Goal: Check status: Check status

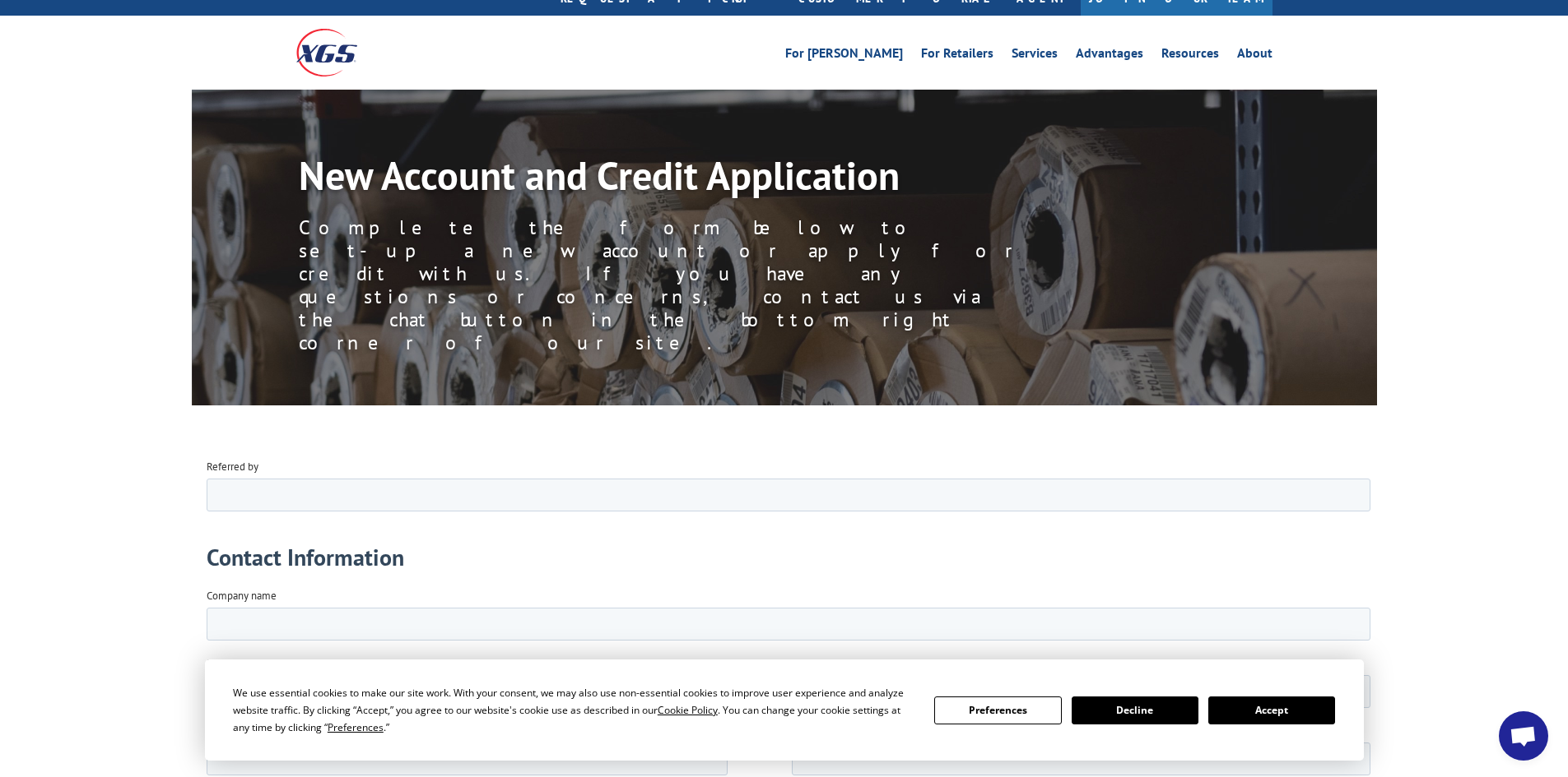
scroll to position [83, 0]
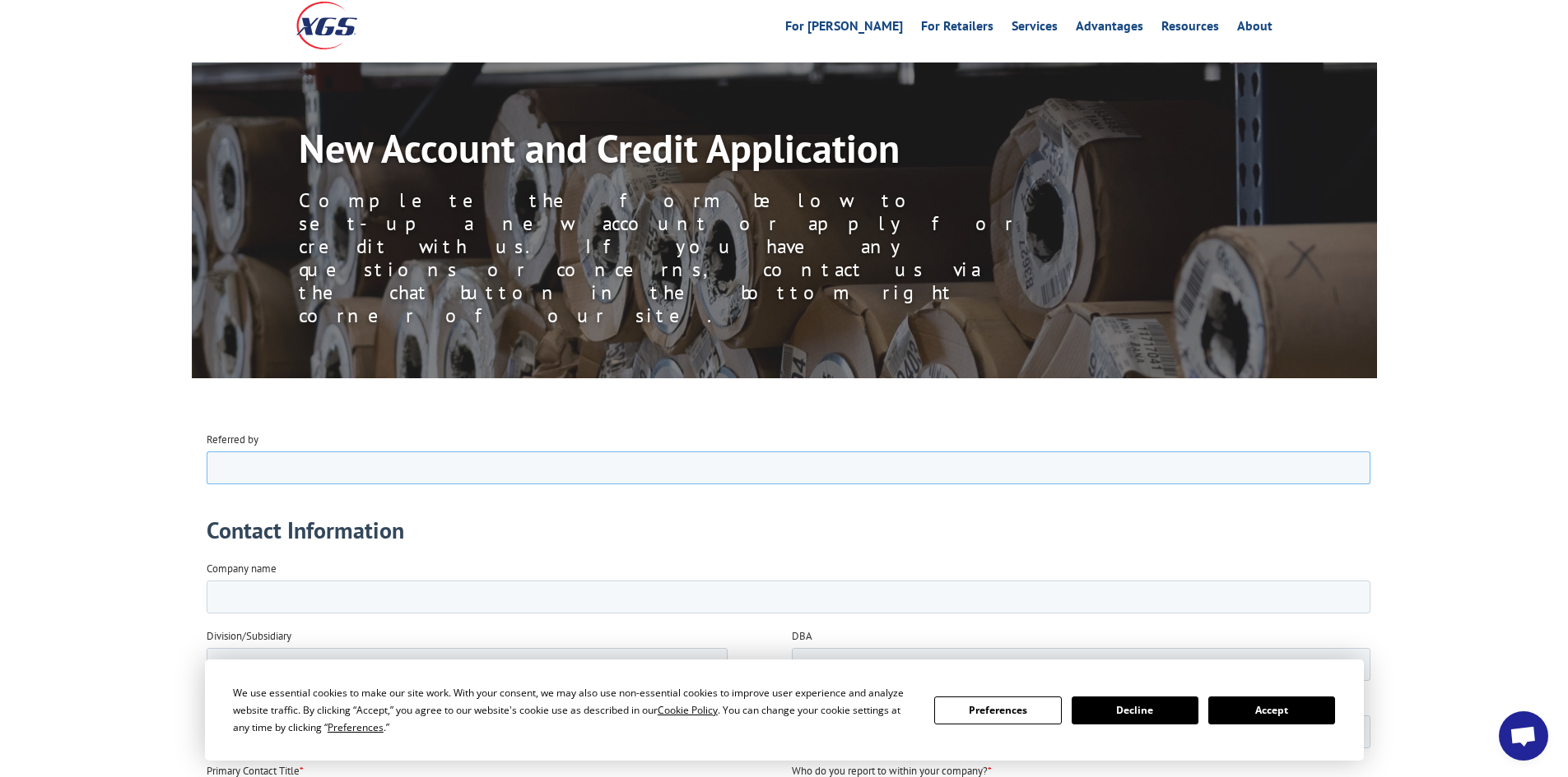
click at [357, 456] on input "Referred by" at bounding box center [787, 466] width 1163 height 33
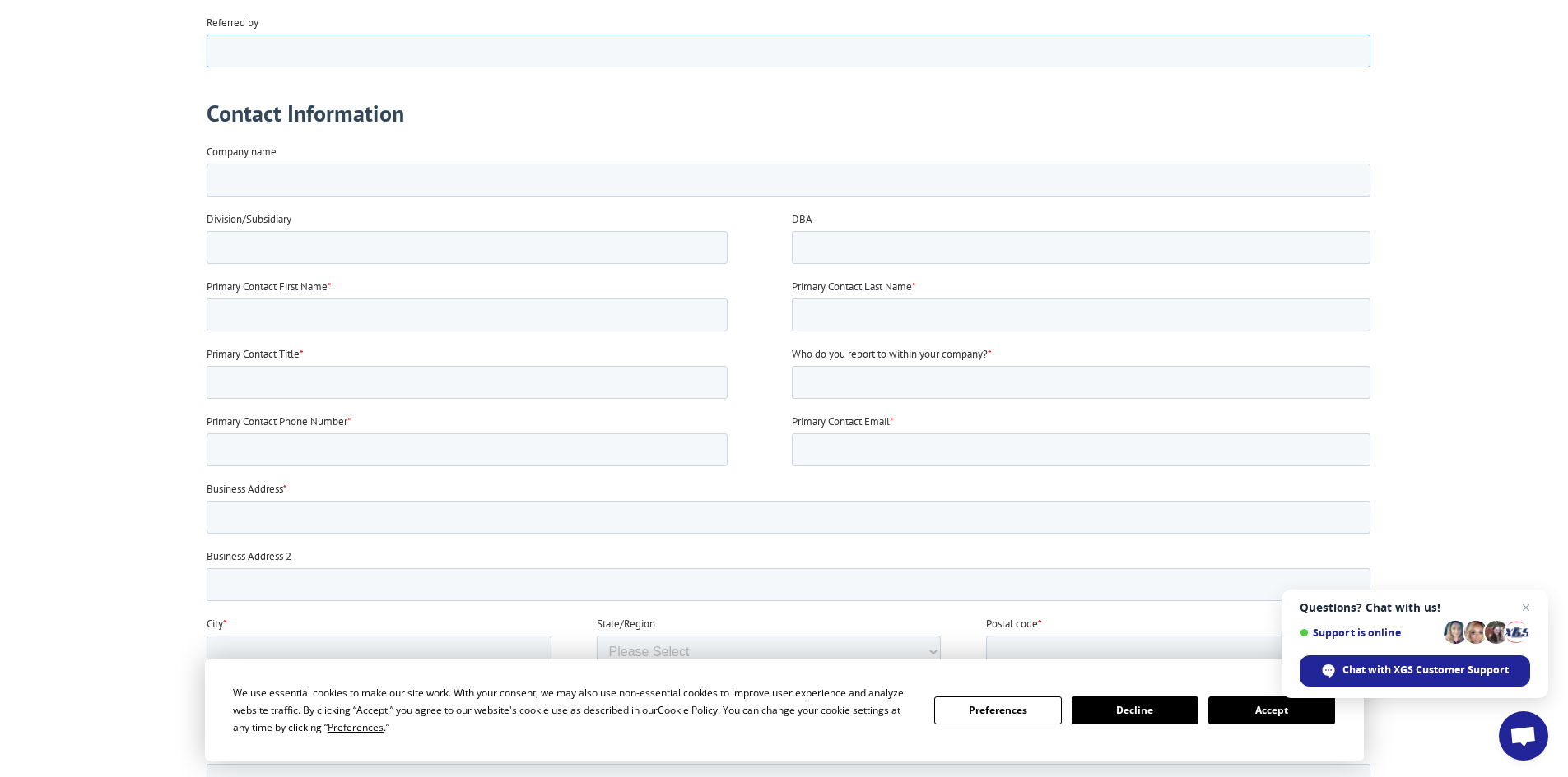
scroll to position [494, 0]
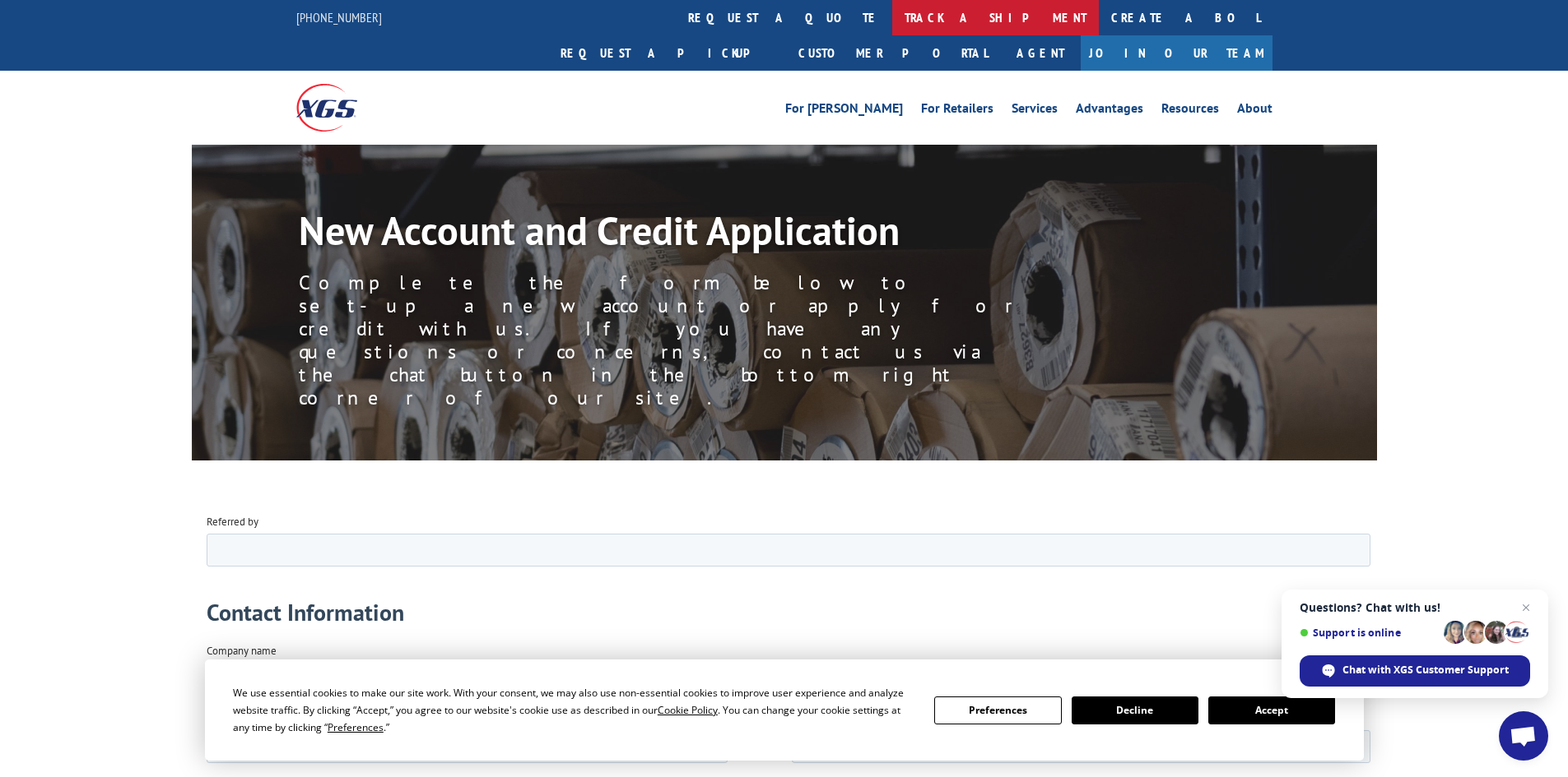
click at [892, 10] on link "track a shipment" at bounding box center [995, 18] width 207 height 36
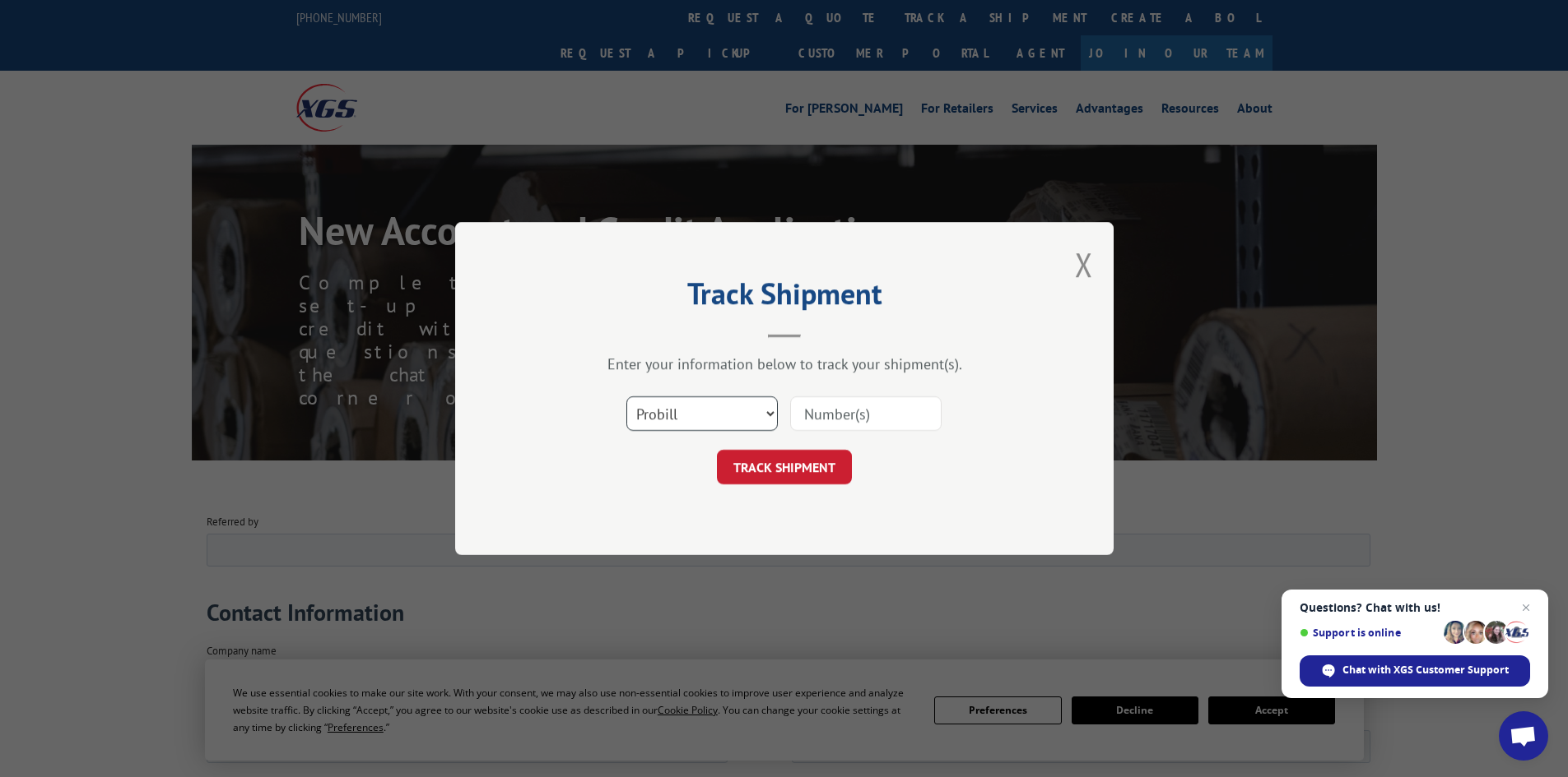
click at [732, 415] on select "Select category... Probill BOL PO" at bounding box center [701, 413] width 151 height 35
click at [626, 396] on select "Select category... Probill BOL PO" at bounding box center [701, 413] width 151 height 35
click at [725, 417] on select "Select category... Probill BOL PO" at bounding box center [701, 413] width 151 height 35
select select "bol"
click at [626, 396] on select "Select category... Probill BOL PO" at bounding box center [701, 413] width 151 height 35
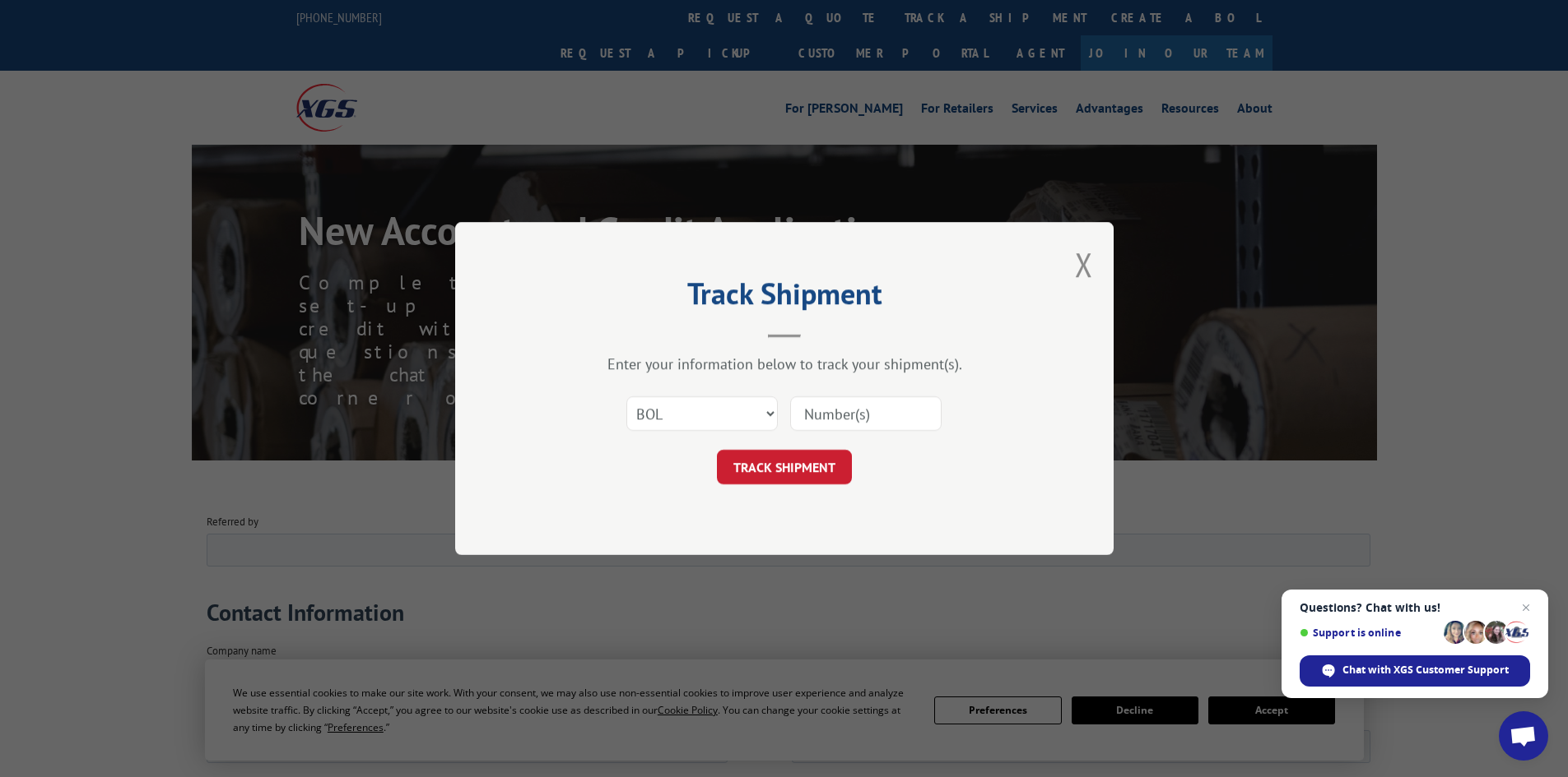
click at [836, 415] on input at bounding box center [865, 413] width 151 height 35
paste input "17634994"
type input "17634994"
click at [809, 474] on button "TRACK SHIPMENT" at bounding box center [784, 466] width 135 height 35
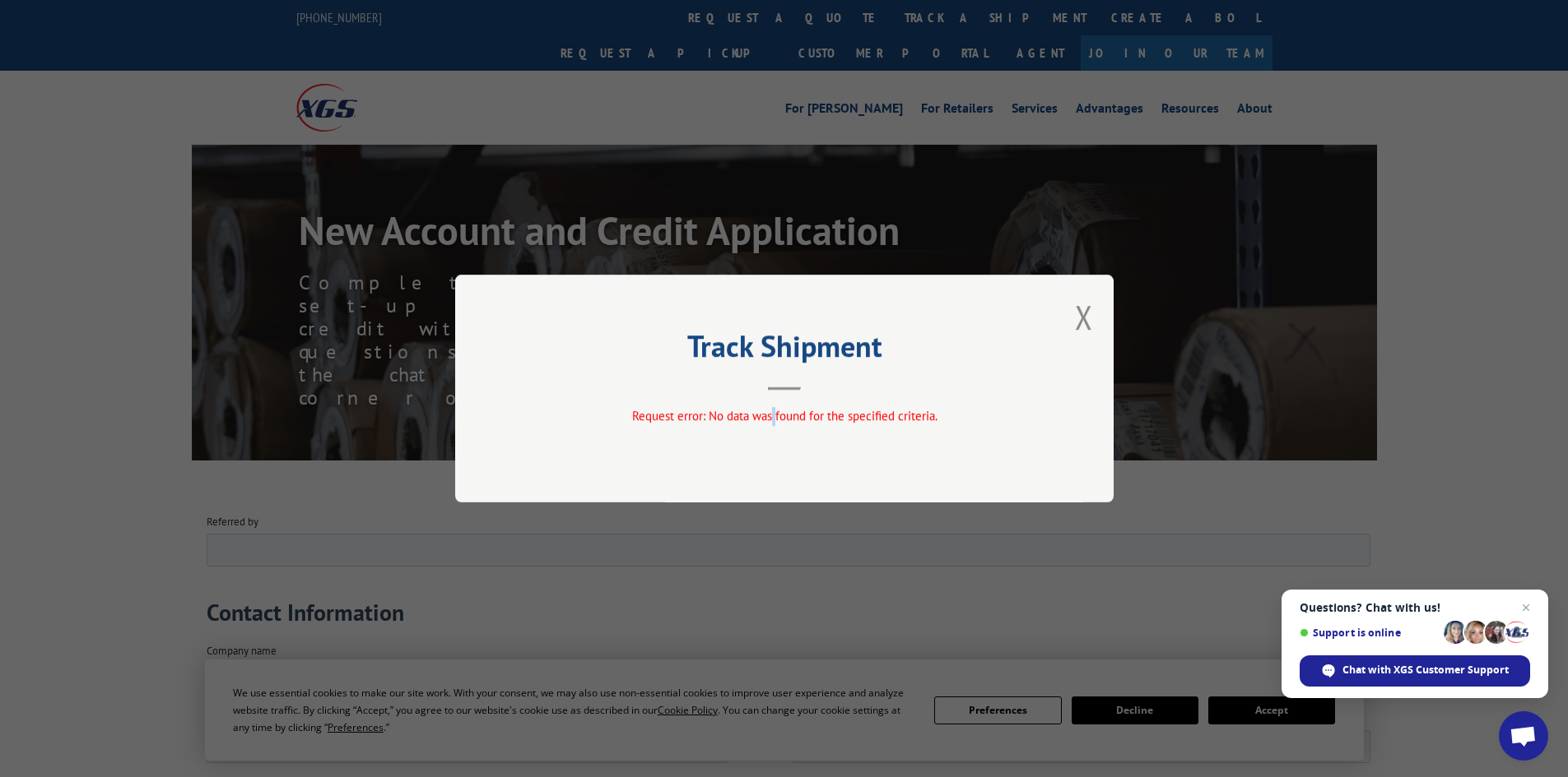
click at [776, 396] on div "Track Shipment Request error: No data was found for the specified criteria." at bounding box center [784, 388] width 658 height 228
click at [1095, 315] on div "Track Shipment Request error: No data was found for the specified criteria." at bounding box center [784, 388] width 658 height 228
click at [1084, 316] on button "Close modal" at bounding box center [1084, 317] width 18 height 43
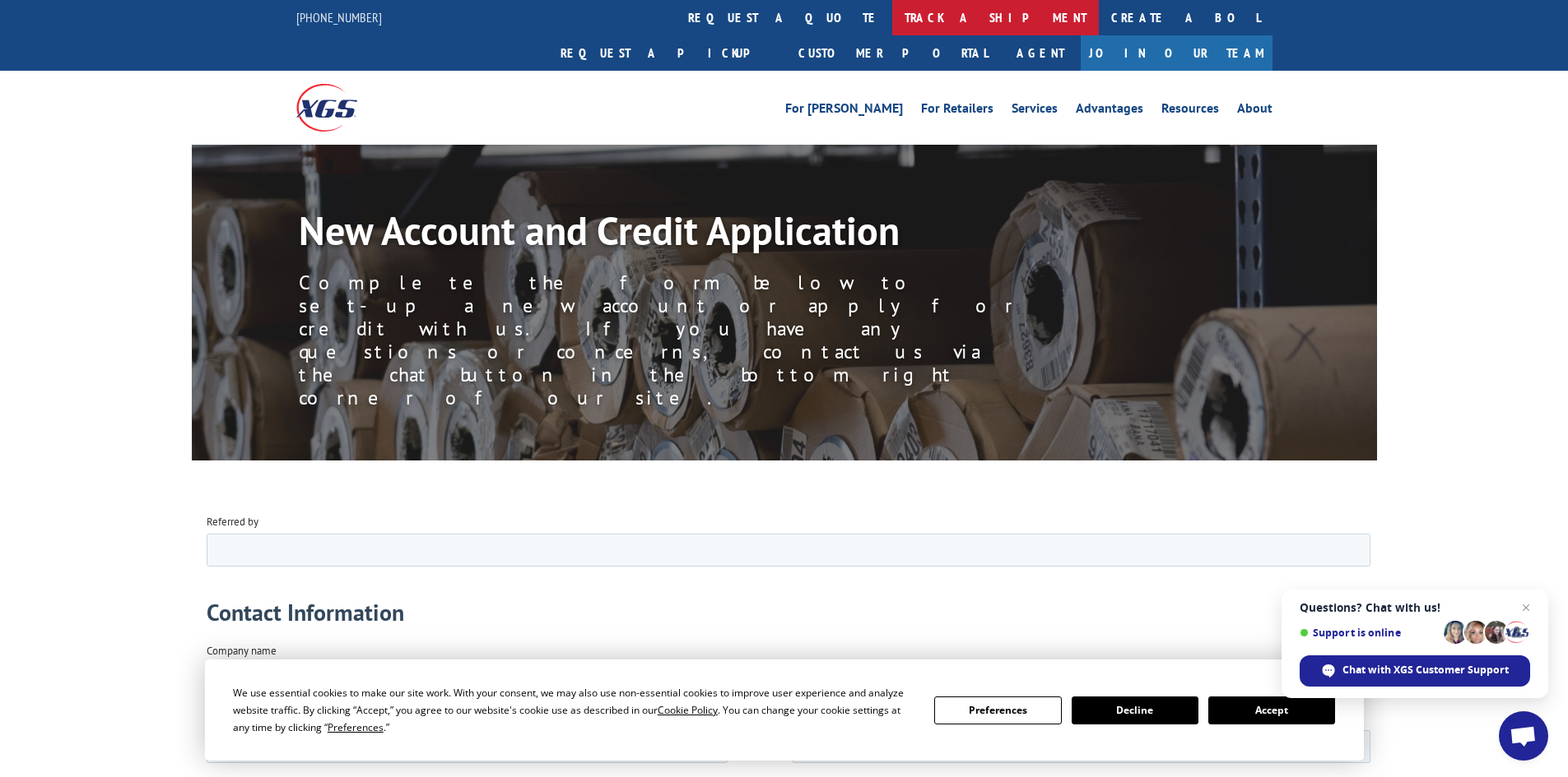
click at [892, 3] on link "track a shipment" at bounding box center [995, 18] width 207 height 36
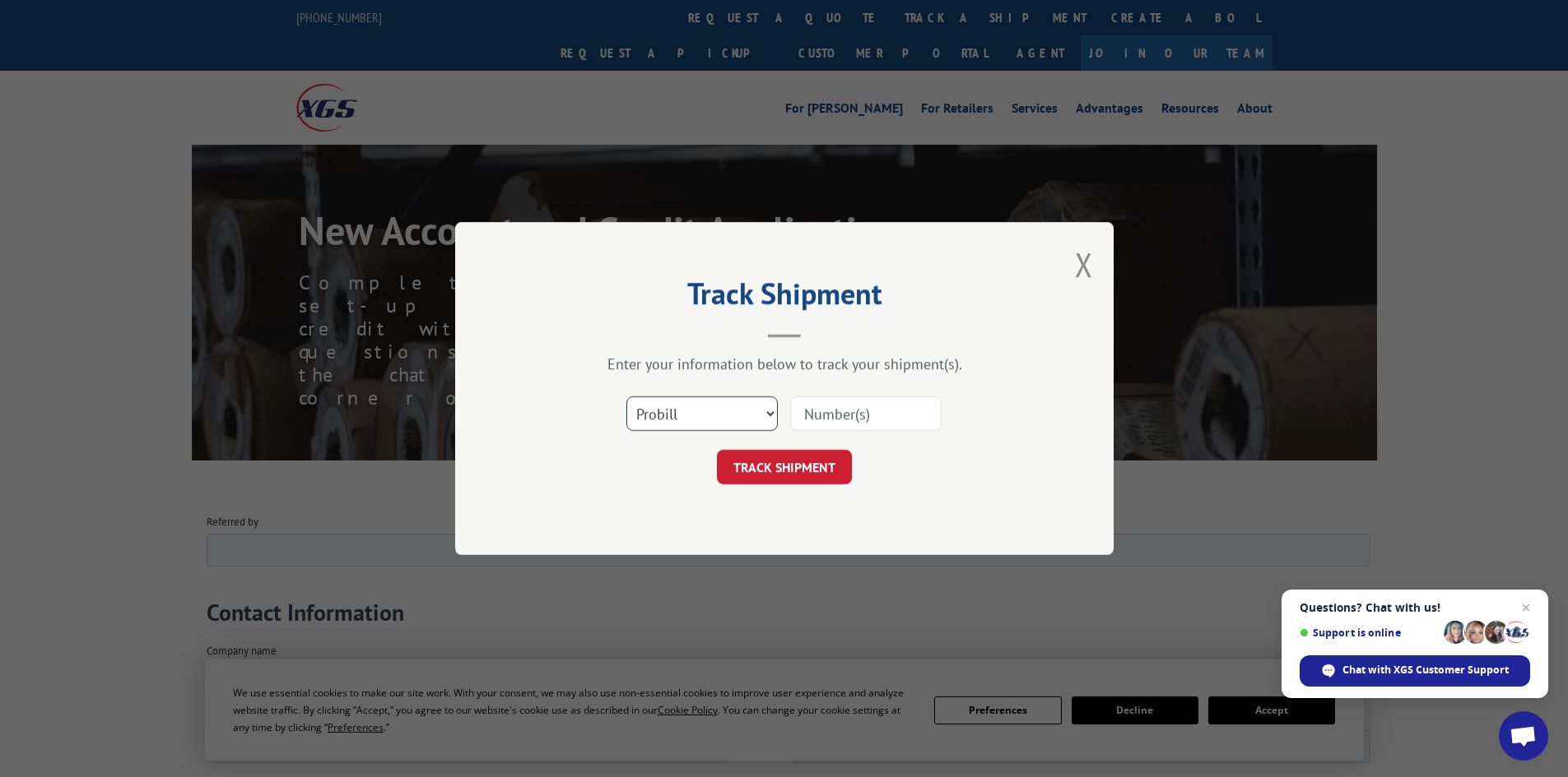
click at [744, 408] on select "Select category... Probill BOL PO" at bounding box center [701, 413] width 151 height 35
click at [846, 408] on input at bounding box center [865, 413] width 151 height 35
paste input "17634994"
type input "17634994"
click at [810, 469] on button "TRACK SHIPMENT" at bounding box center [784, 466] width 135 height 35
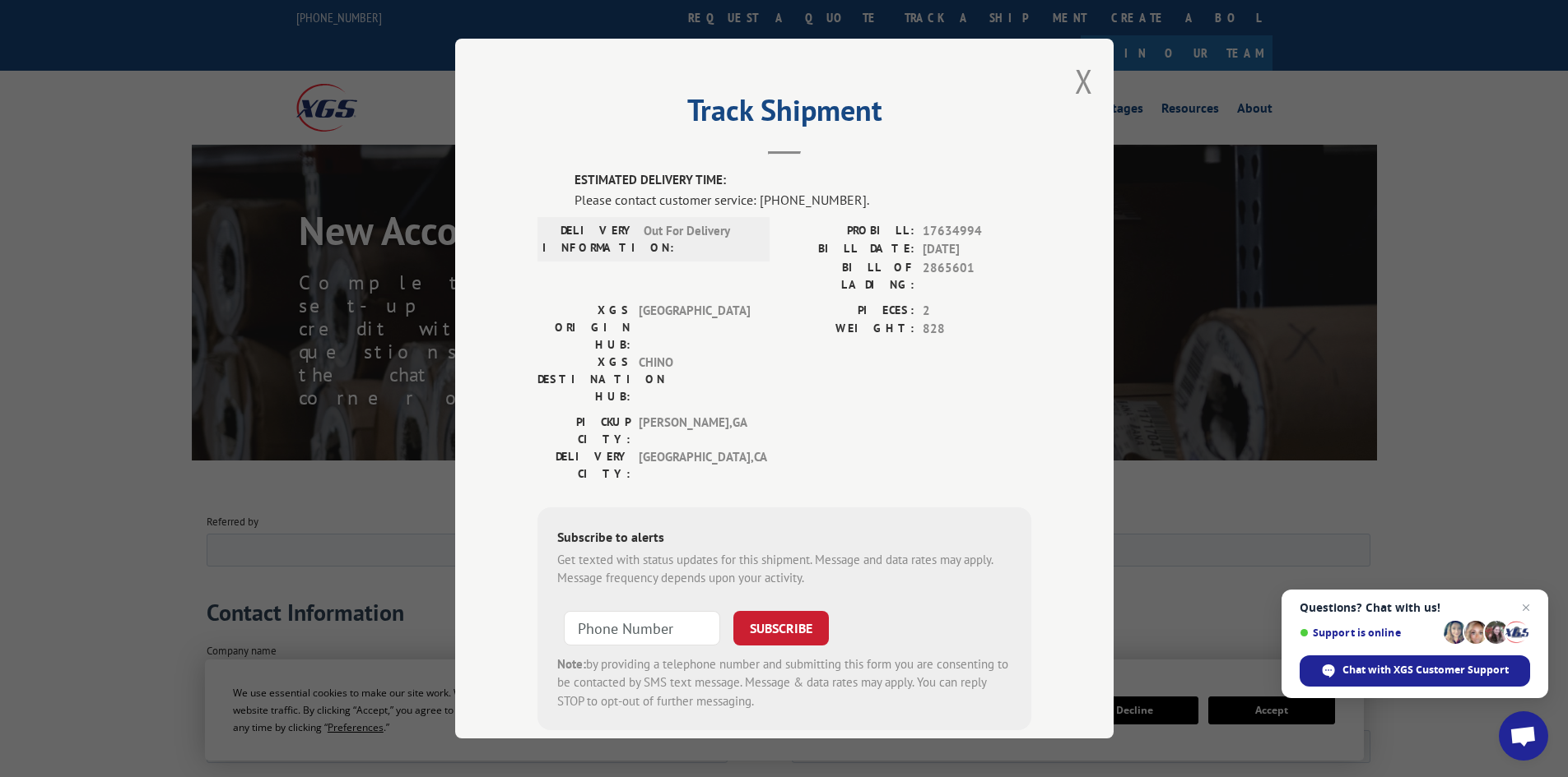
scroll to position [8, 0]
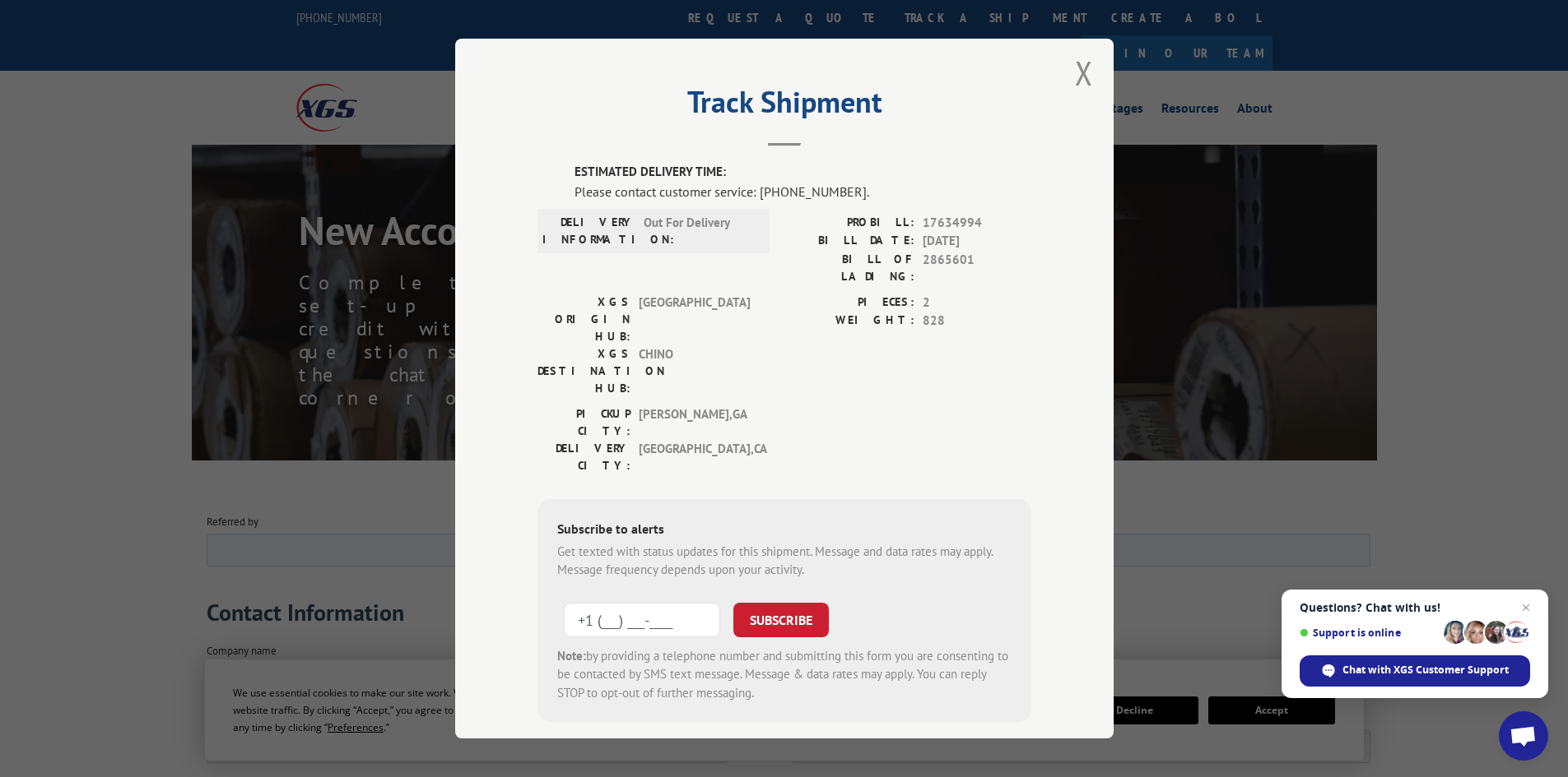
click at [653, 602] on input "+1 (___) ___-____" at bounding box center [641, 619] width 157 height 35
type input "+1 (832) 520-6760"
click at [786, 602] on button "SUBSCRIBE" at bounding box center [781, 619] width 96 height 35
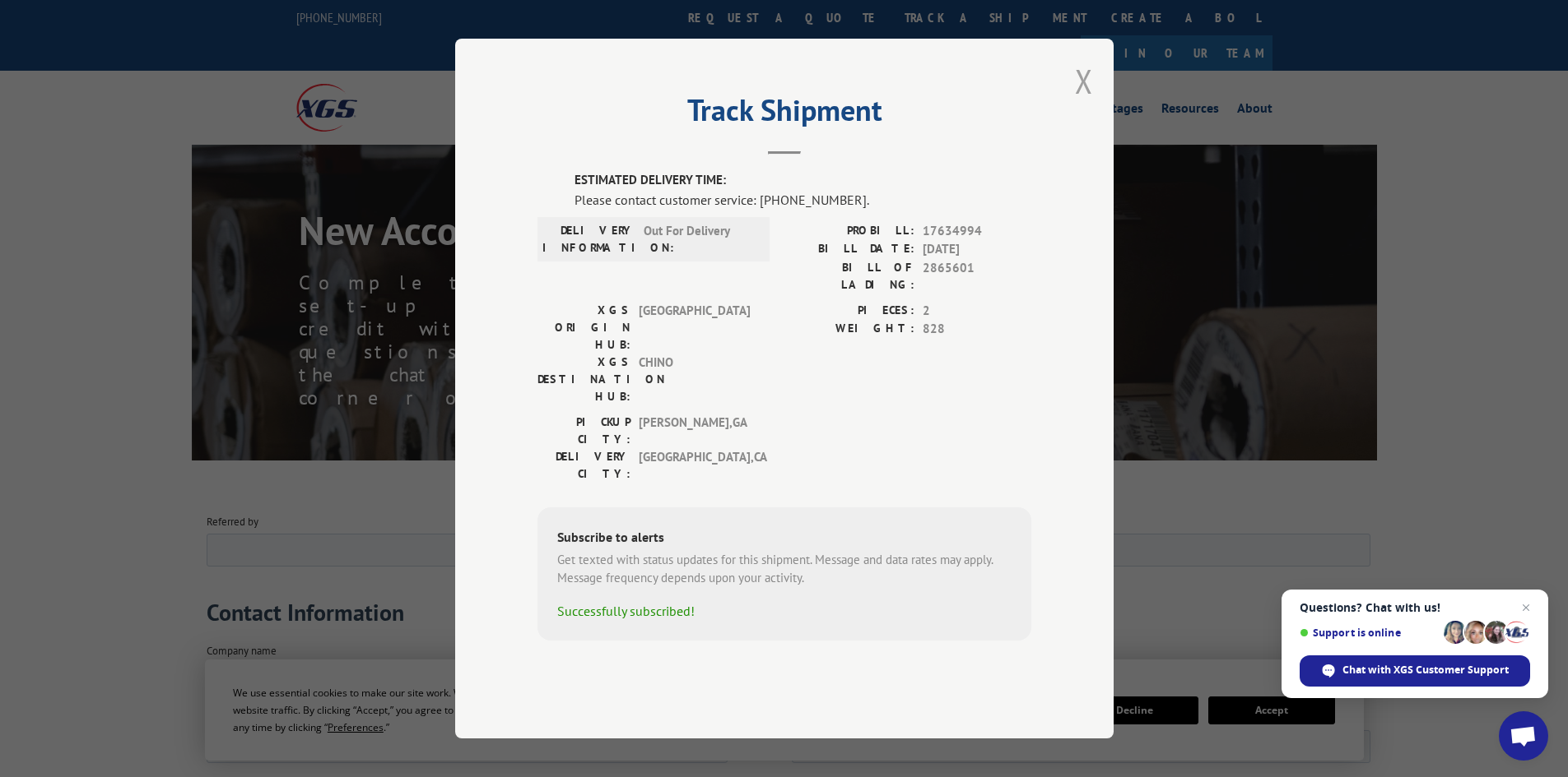
click at [1082, 103] on button "Close modal" at bounding box center [1084, 81] width 18 height 43
